Goal: Find specific page/section: Find specific page/section

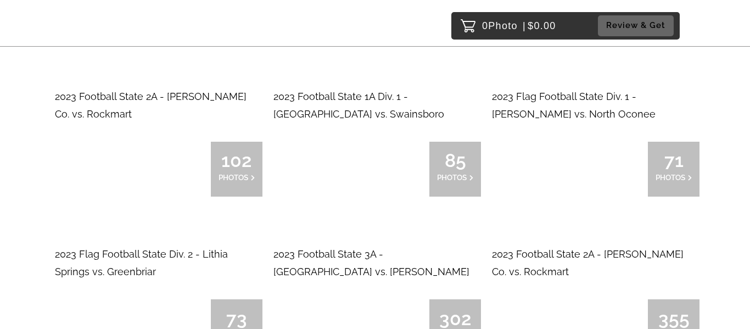
scroll to position [8076, 0]
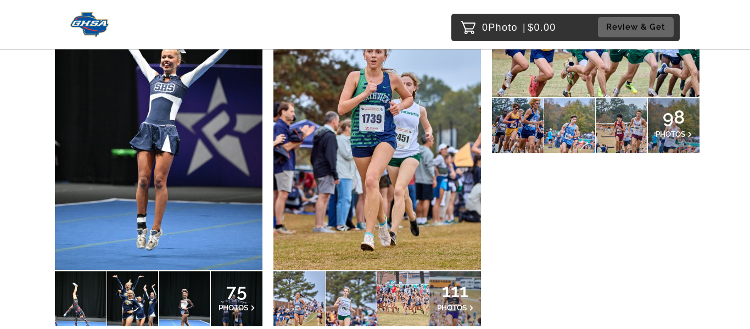
click at [238, 287] on span "75" at bounding box center [237, 290] width 36 height 7
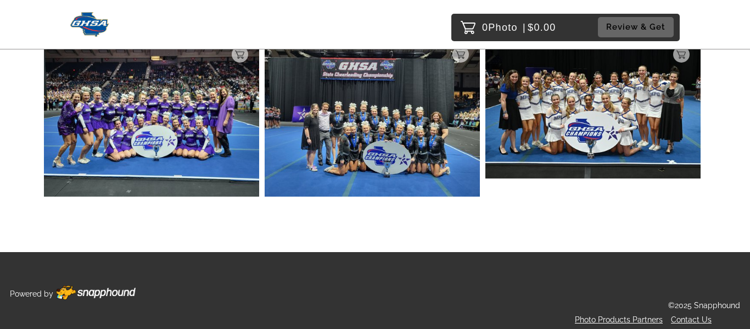
scroll to position [7925, 0]
